Goal: Complete application form: Complete application form

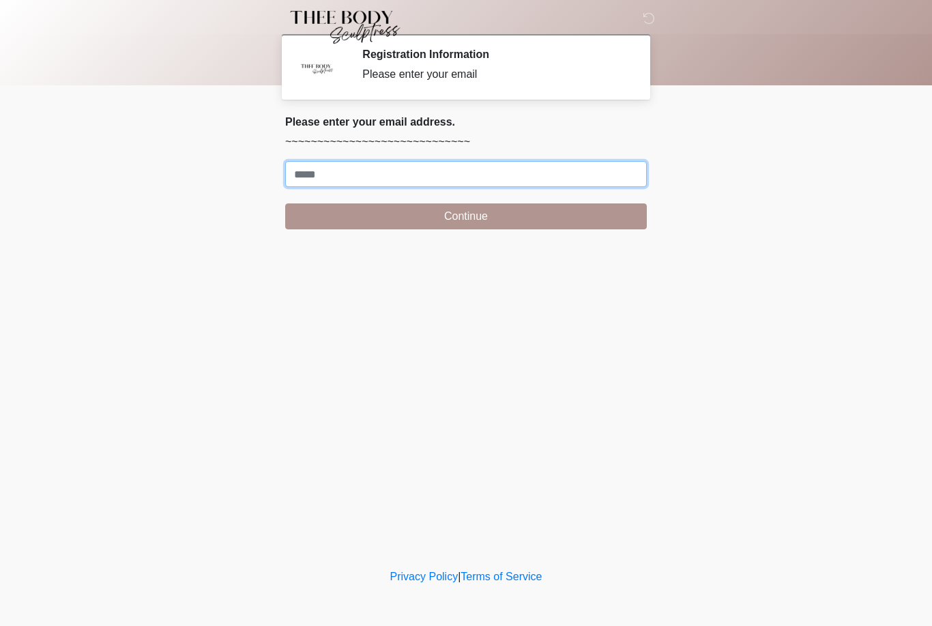
click at [516, 172] on input "Where should we email your treatment plan?" at bounding box center [466, 174] width 362 height 26
type input "**********"
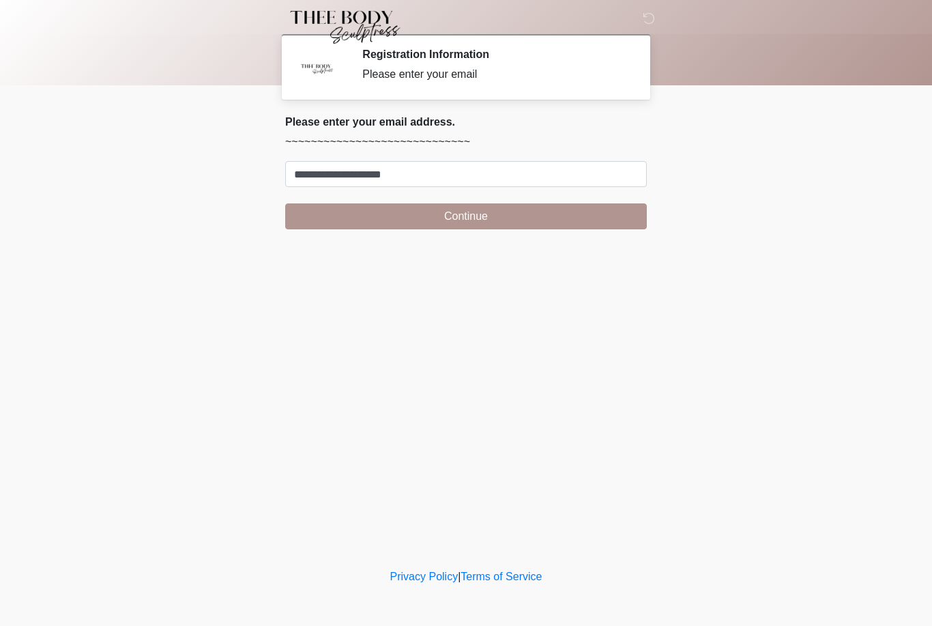
click at [463, 221] on button "Continue" at bounding box center [466, 216] width 362 height 26
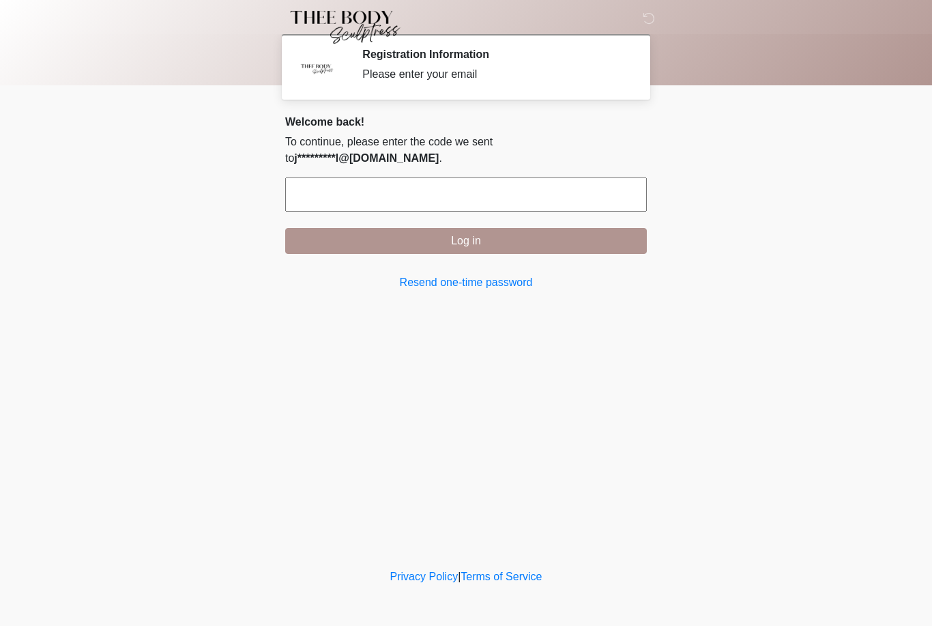
click at [536, 177] on input "text" at bounding box center [466, 194] width 362 height 34
type input "******"
click at [481, 237] on button "Log in" at bounding box center [466, 241] width 362 height 26
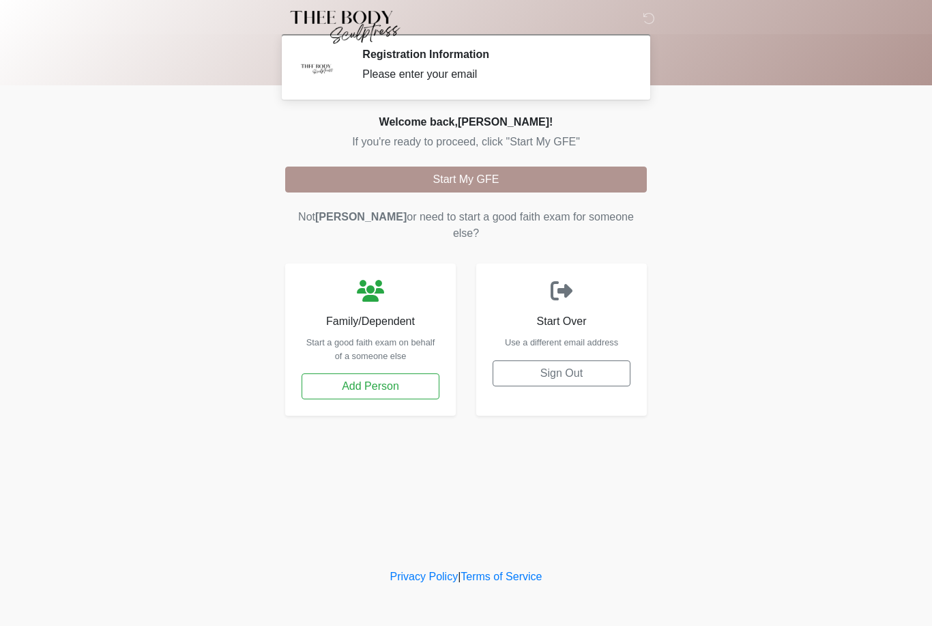
click at [565, 172] on button "Start My GFE" at bounding box center [466, 179] width 362 height 26
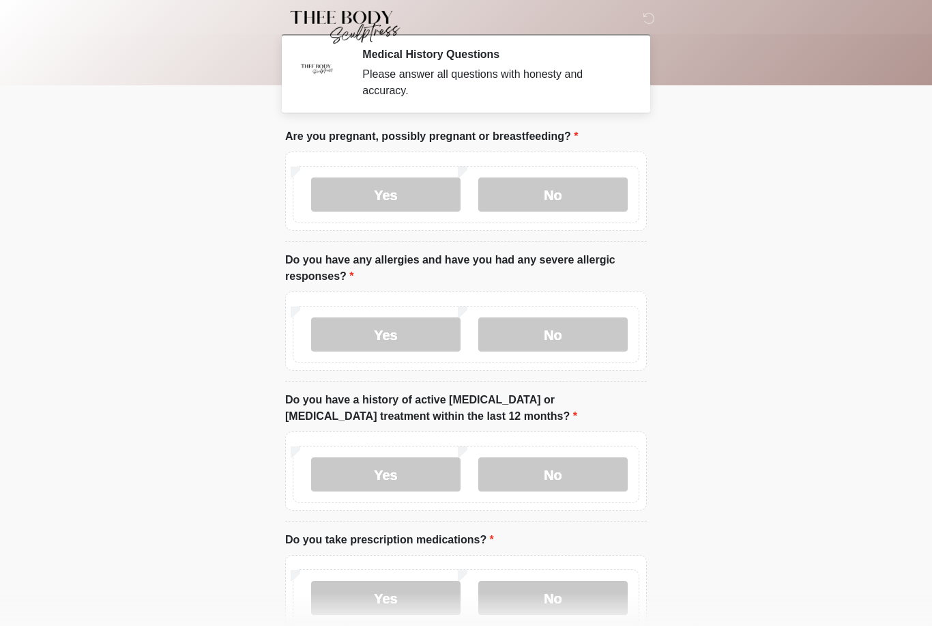
click at [558, 199] on label "No" at bounding box center [552, 194] width 149 height 34
click at [578, 340] on label "No" at bounding box center [552, 334] width 149 height 34
click at [581, 476] on label "No" at bounding box center [552, 474] width 149 height 34
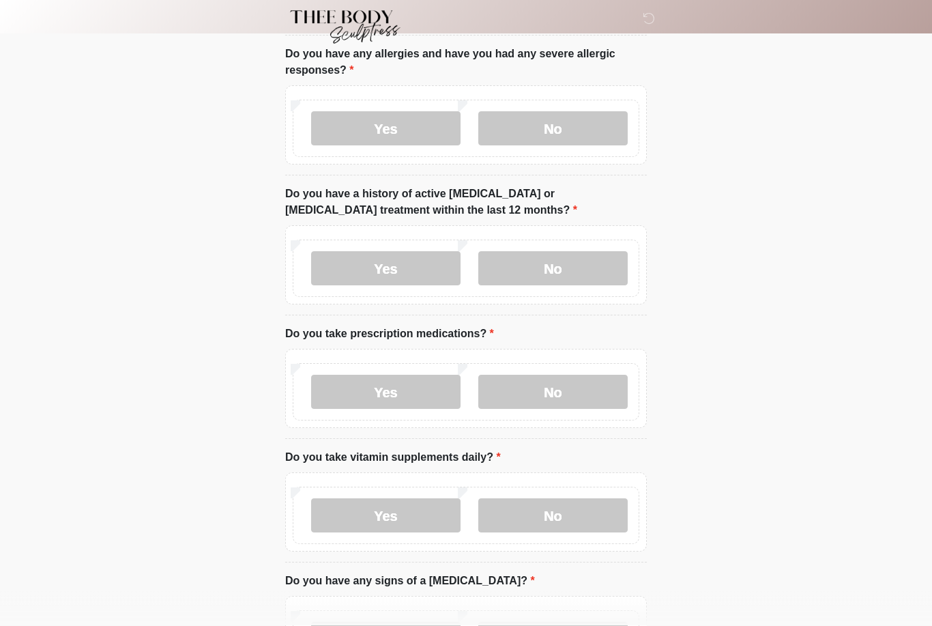
scroll to position [206, 0]
click at [404, 387] on label "Yes" at bounding box center [385, 392] width 149 height 34
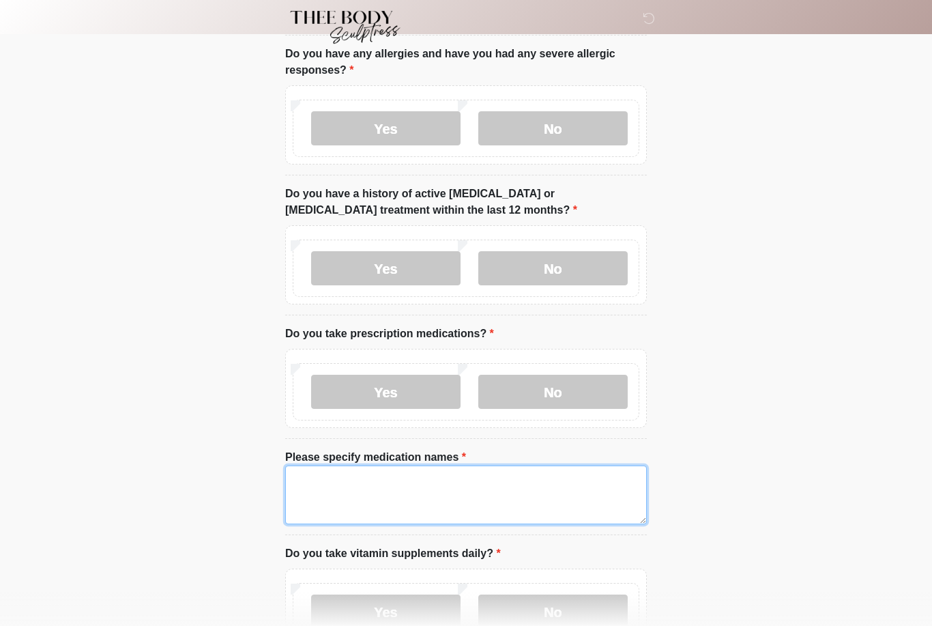
click at [484, 482] on textarea "Please specify medication names" at bounding box center [466, 494] width 362 height 59
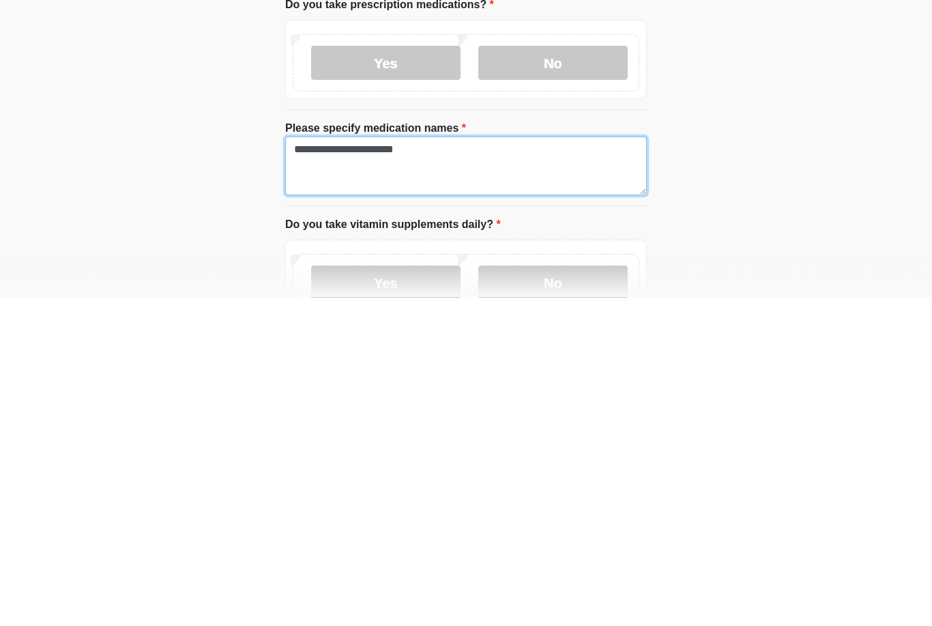
click at [326, 465] on textarea "**********" at bounding box center [466, 494] width 362 height 59
click at [458, 465] on textarea "**********" at bounding box center [466, 494] width 362 height 59
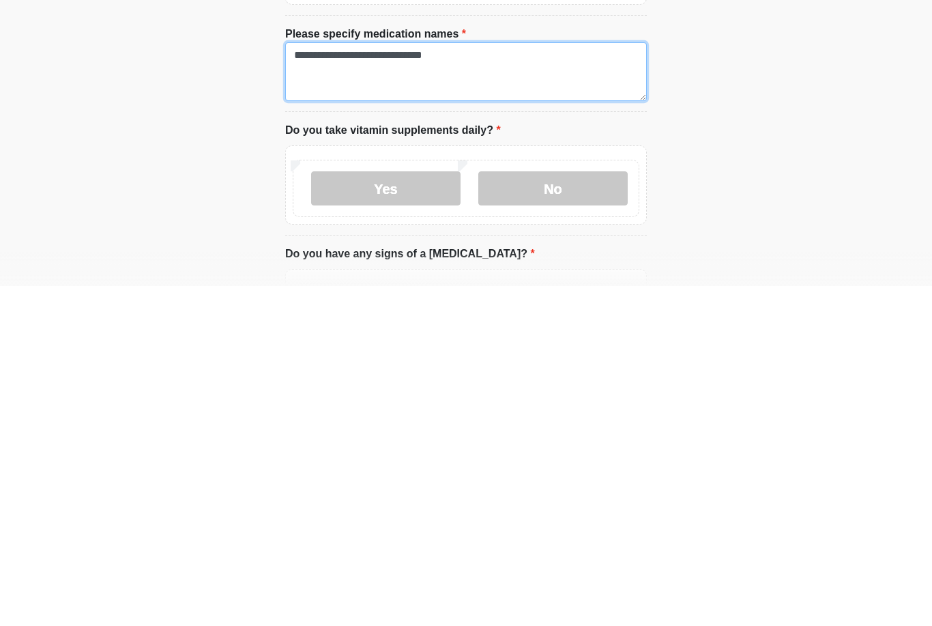
scroll to position [304, 0]
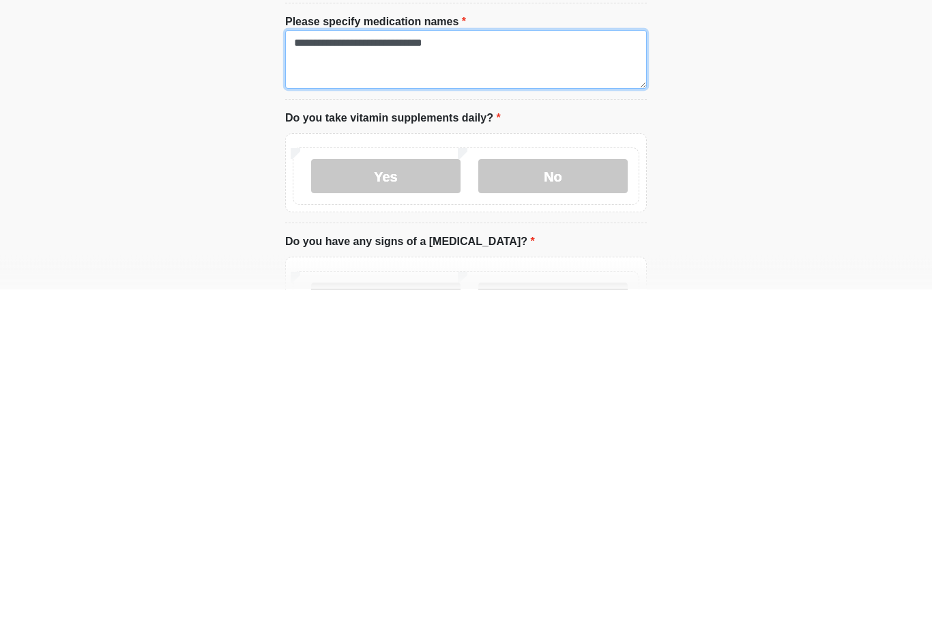
type textarea "**********"
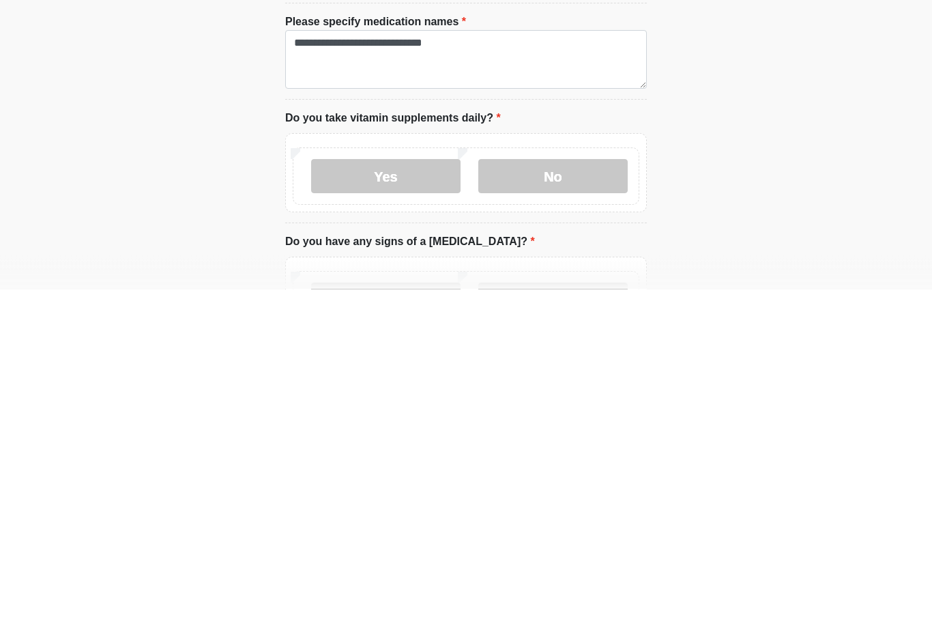
click at [564, 496] on label "No" at bounding box center [552, 513] width 149 height 34
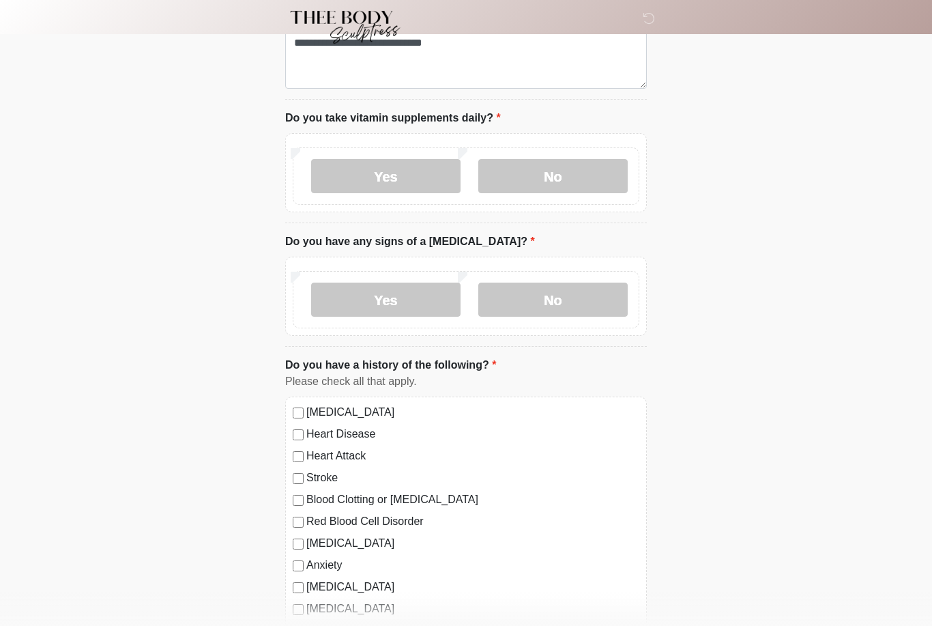
click at [564, 297] on label "No" at bounding box center [552, 299] width 149 height 34
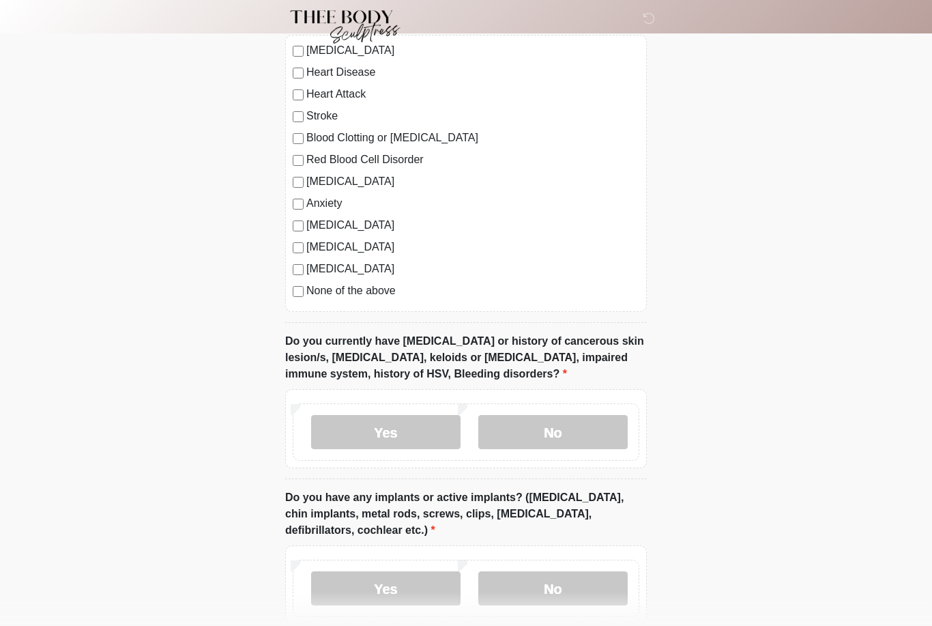
scroll to position [1032, 0]
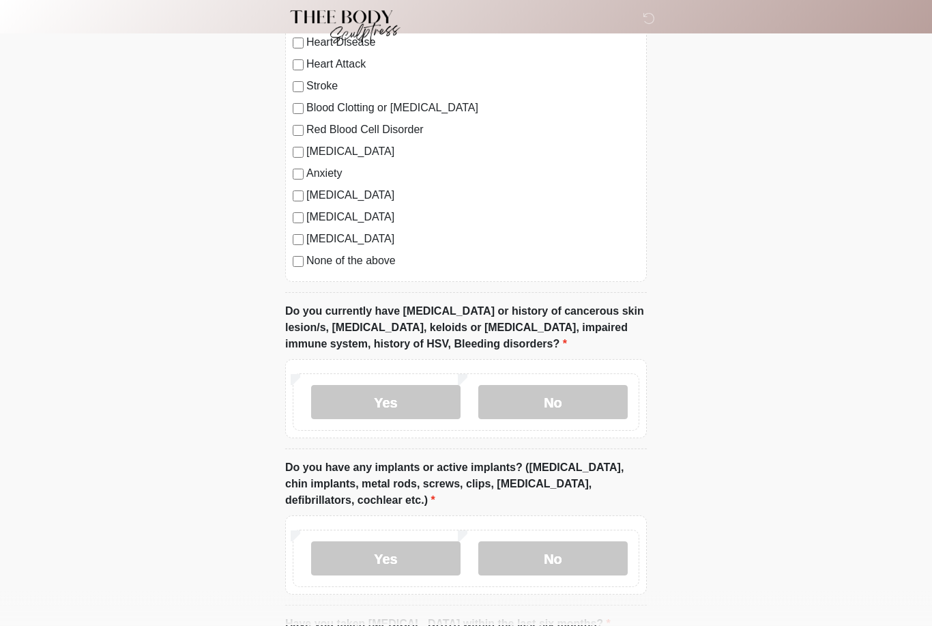
click at [584, 397] on label "No" at bounding box center [552, 402] width 149 height 34
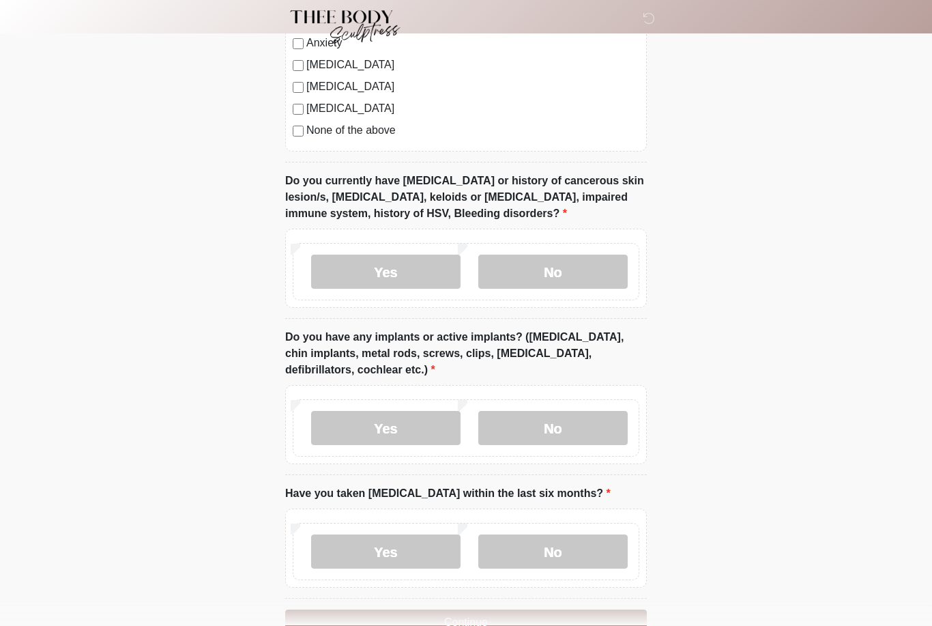
scroll to position [1199, 0]
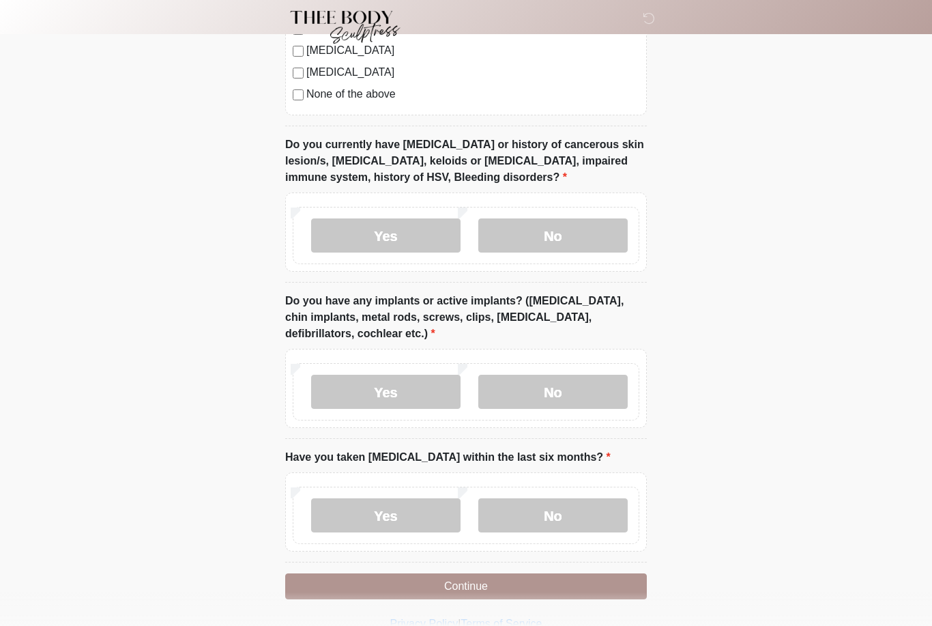
click at [567, 384] on label "No" at bounding box center [552, 392] width 149 height 34
click at [558, 510] on label "No" at bounding box center [552, 515] width 149 height 34
click at [491, 585] on button "Continue" at bounding box center [466, 586] width 362 height 26
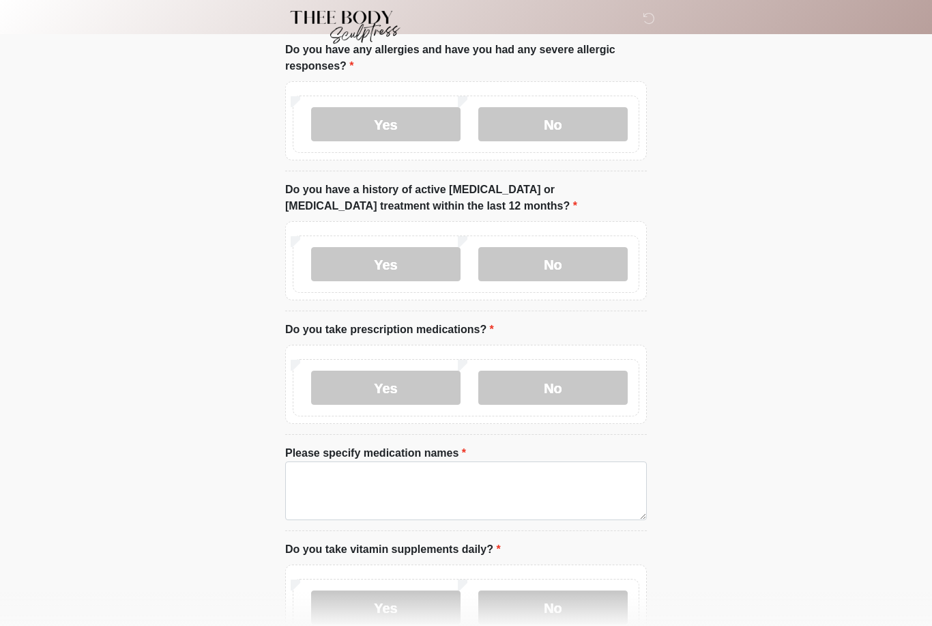
scroll to position [0, 0]
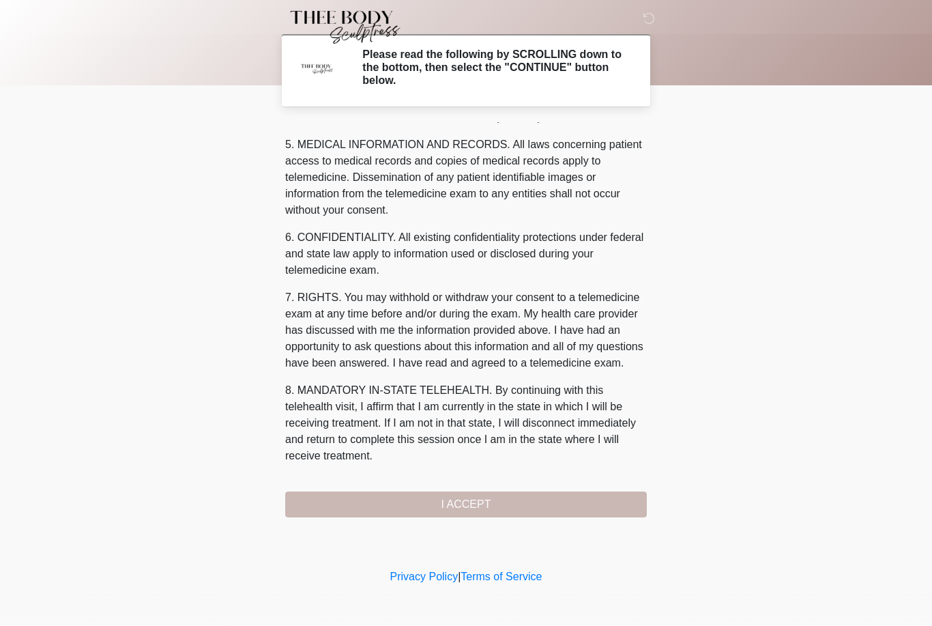
click at [480, 497] on button "I ACCEPT" at bounding box center [466, 504] width 362 height 26
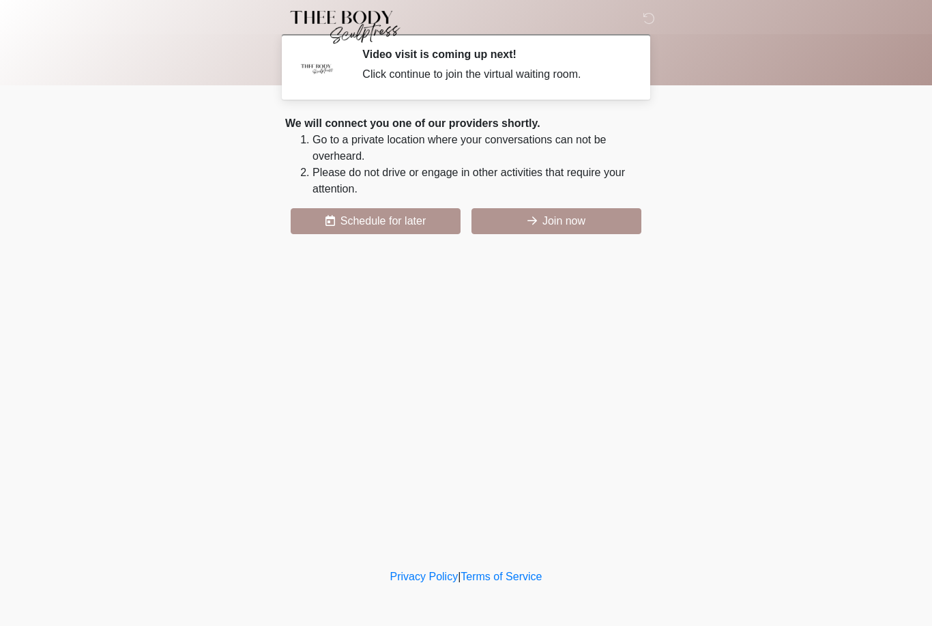
click at [581, 216] on button "Join now" at bounding box center [556, 221] width 170 height 26
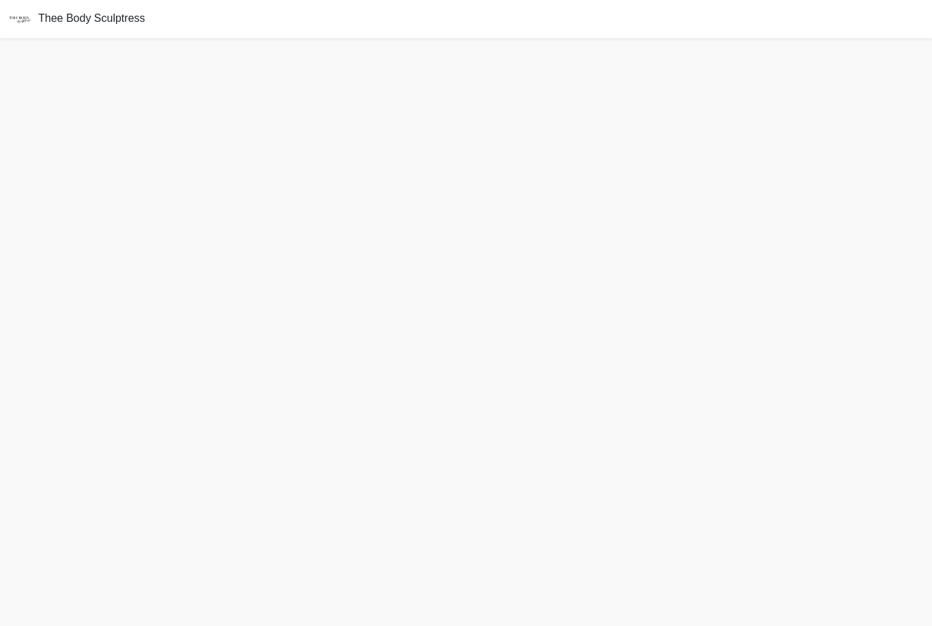
scroll to position [4, 0]
